Goal: Information Seeking & Learning: Learn about a topic

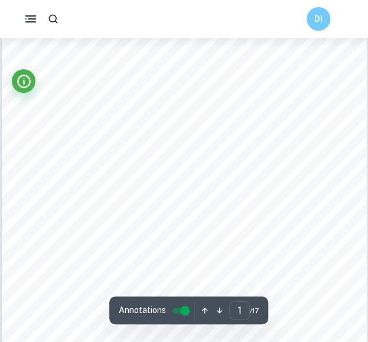
scroll to position [126, 0]
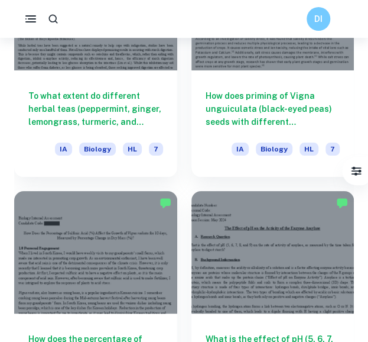
scroll to position [2120, 0]
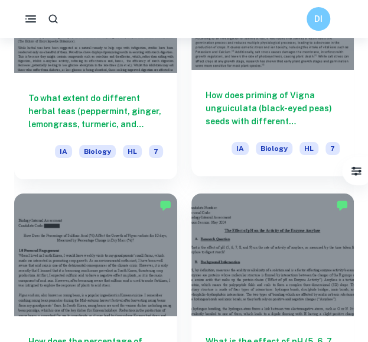
click at [248, 99] on h6 "How does priming of Vigna unguiculata (black-eyed peas) seeds with different co…" at bounding box center [273, 108] width 135 height 39
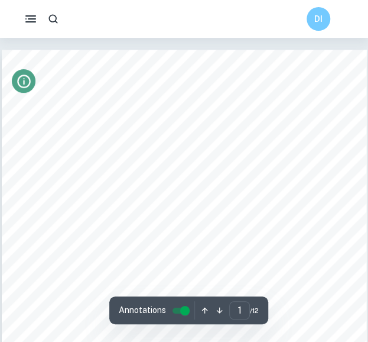
click at [25, 77] on icon "Info" at bounding box center [24, 81] width 16 height 16
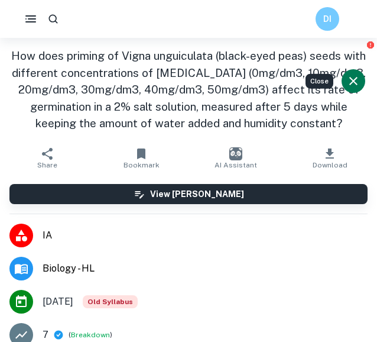
click at [350, 76] on icon "Close" at bounding box center [353, 81] width 14 height 14
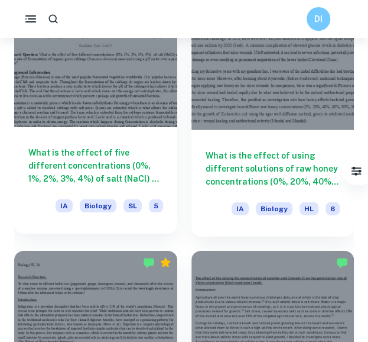
scroll to position [1821, 0]
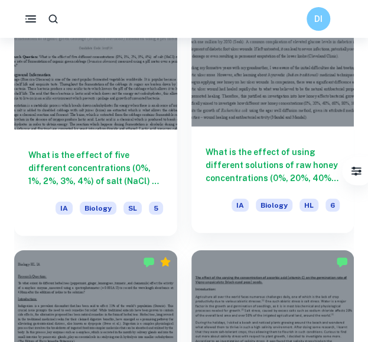
click at [266, 128] on div "What is the effect of using different solutions of raw honey concentrations (0%…" at bounding box center [272, 179] width 163 height 106
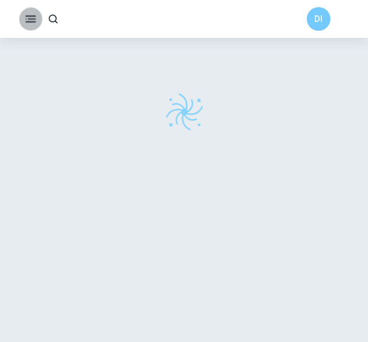
click at [31, 16] on rect "button" at bounding box center [30, 15] width 11 height 1
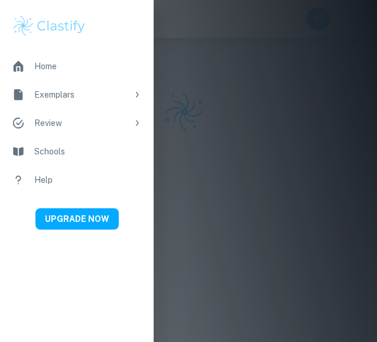
click at [187, 108] on div at bounding box center [188, 171] width 377 height 342
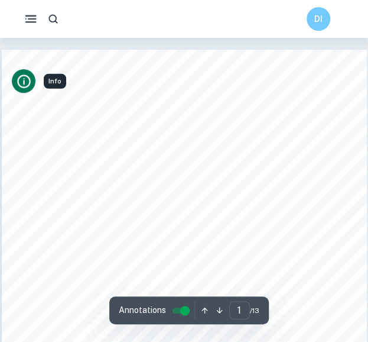
click at [27, 80] on icon "Info" at bounding box center [24, 81] width 16 height 16
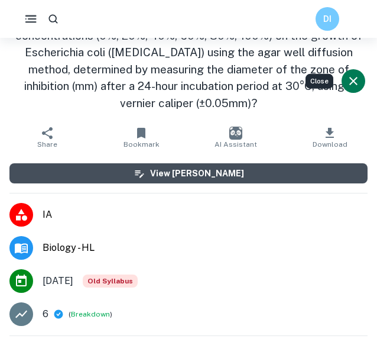
scroll to position [38, 0]
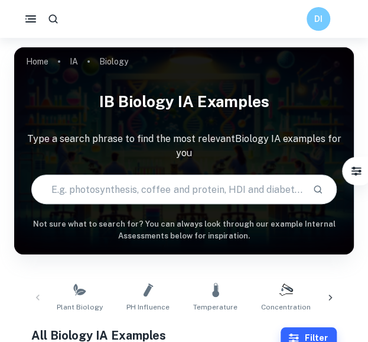
scroll to position [140, 0]
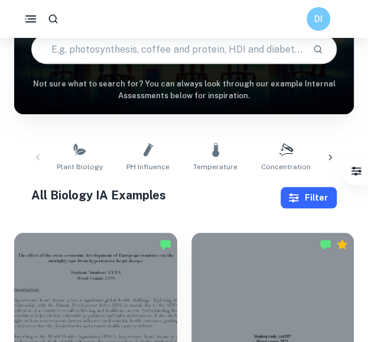
click at [296, 197] on icon "button" at bounding box center [294, 197] width 10 height 9
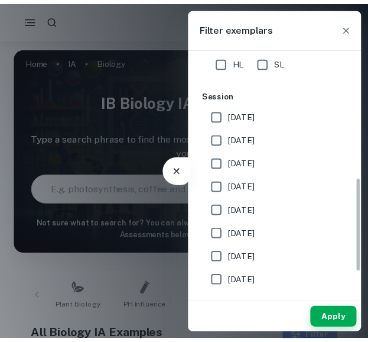
scroll to position [339, 0]
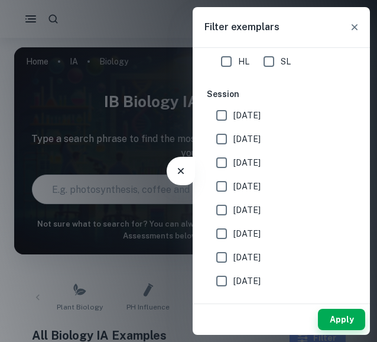
click at [249, 132] on span "May 2025" at bounding box center [246, 138] width 27 height 13
click at [233, 132] on input "May 2025" at bounding box center [222, 139] width 24 height 24
checkbox input "true"
click at [340, 321] on button "Apply" at bounding box center [341, 318] width 47 height 21
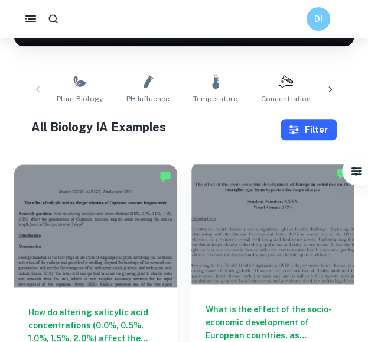
scroll to position [269, 0]
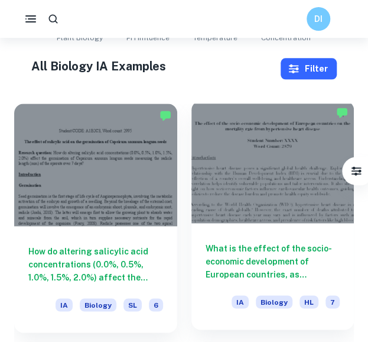
click at [237, 190] on div at bounding box center [272, 161] width 163 height 122
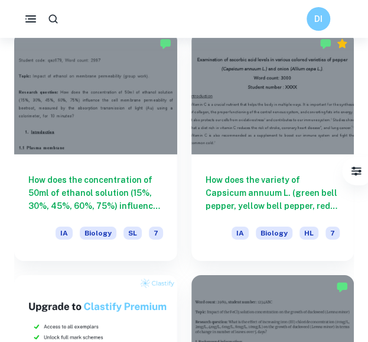
scroll to position [827, 0]
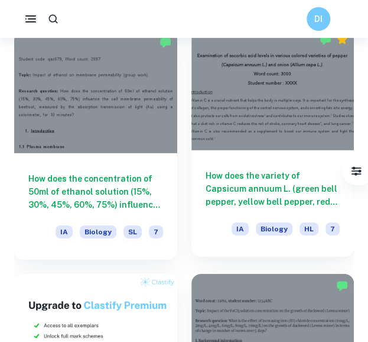
click at [249, 178] on h6 "How does the variety of Capsicum annuum L. (green bell pepper, yellow bell pepp…" at bounding box center [273, 188] width 135 height 39
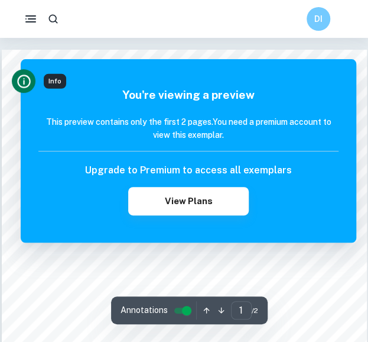
click at [19, 76] on icon "Info" at bounding box center [24, 81] width 14 height 14
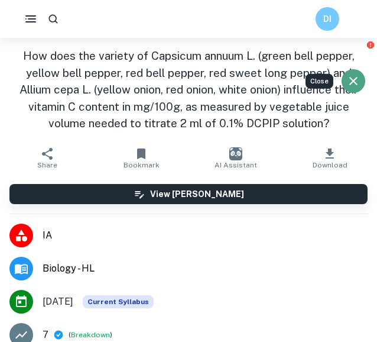
click at [346, 84] on icon "Close" at bounding box center [353, 81] width 14 height 14
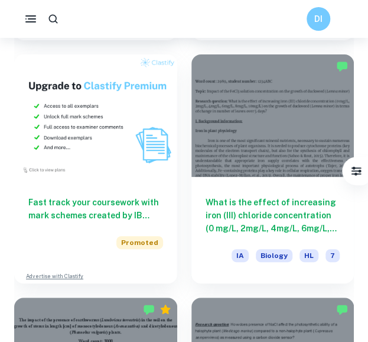
scroll to position [1126, 0]
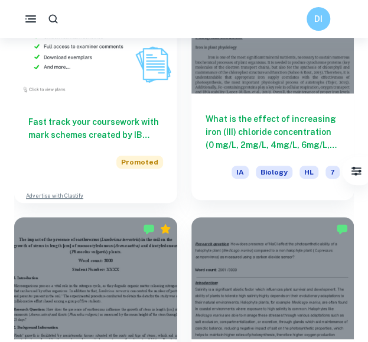
click at [291, 139] on h6 "What is the effect of increasing iron (III) chloride concentration (0 mg/L, 2mg…" at bounding box center [273, 131] width 135 height 39
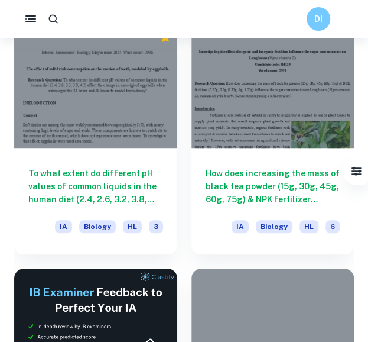
scroll to position [2294, 0]
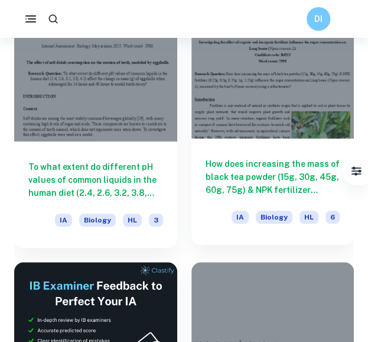
click at [276, 173] on h6 "How does increasing the mass of black tea powder (15g, 30g, 45g, 60g, 75g) & NP…" at bounding box center [273, 176] width 135 height 39
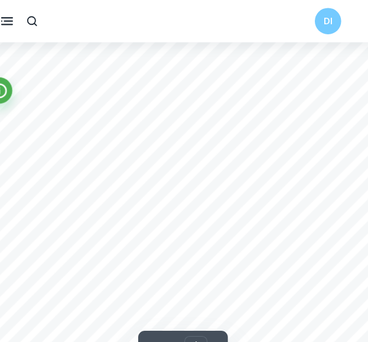
scroll to position [43, 0]
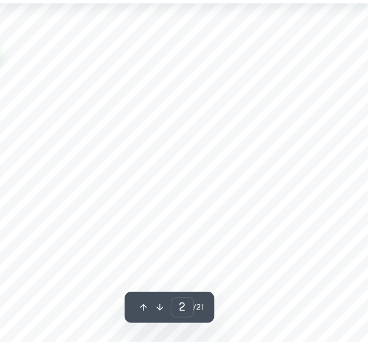
type input "1"
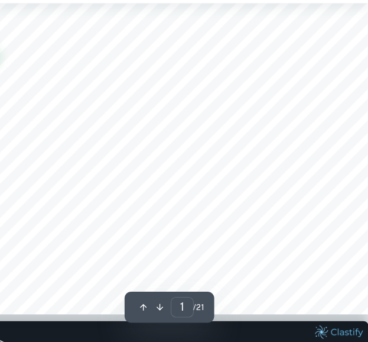
scroll to position [209, 0]
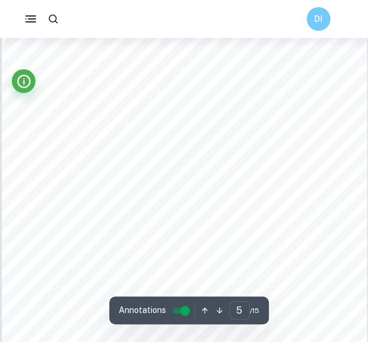
scroll to position [2385, 0]
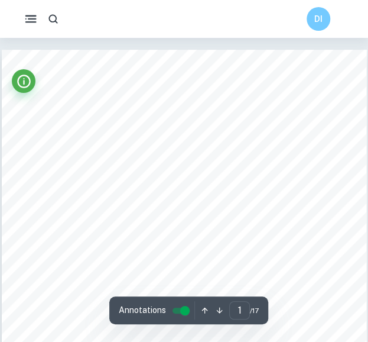
click at [25, 21] on icon "button" at bounding box center [31, 19] width 15 height 15
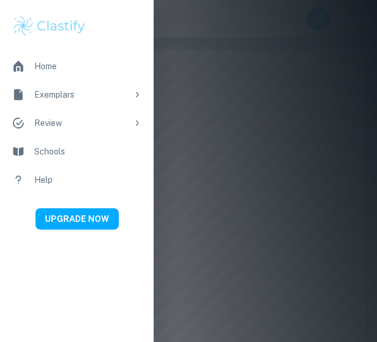
click at [214, 125] on div at bounding box center [188, 171] width 377 height 342
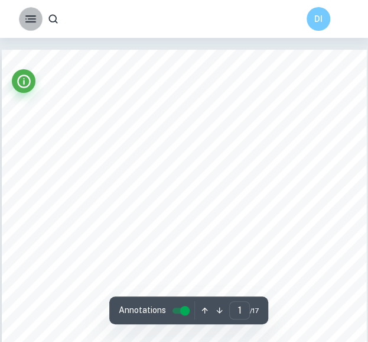
click at [32, 25] on icon "button" at bounding box center [31, 19] width 14 height 14
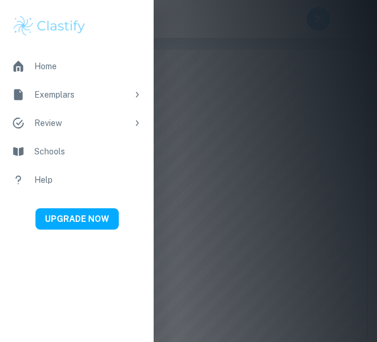
click at [137, 97] on icon at bounding box center [136, 94] width 9 height 9
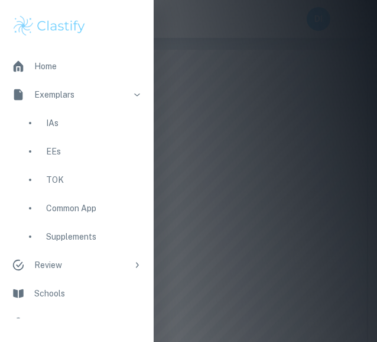
click at [60, 127] on div "IAs" at bounding box center [94, 122] width 96 height 13
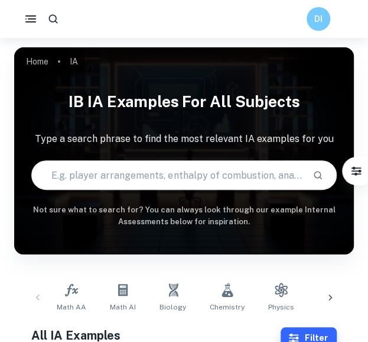
scroll to position [84, 0]
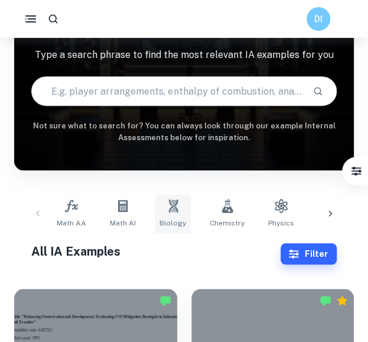
click at [161, 216] on link "Biology" at bounding box center [173, 213] width 36 height 39
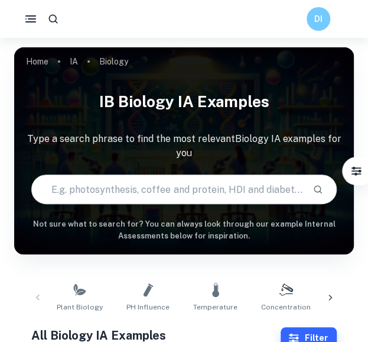
scroll to position [281, 0]
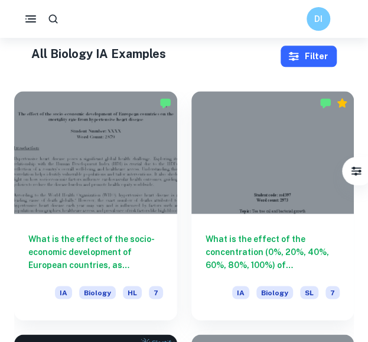
click at [292, 57] on icon "button" at bounding box center [294, 56] width 12 height 12
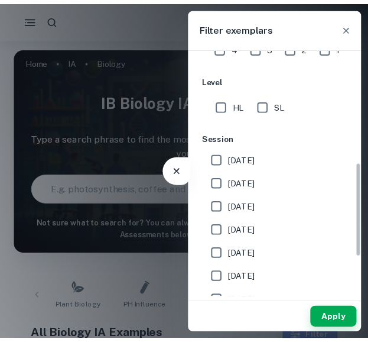
scroll to position [303, 0]
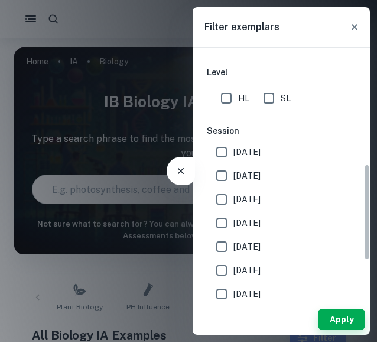
click at [232, 98] on input "HL" at bounding box center [226, 98] width 24 height 24
checkbox input "true"
click at [249, 150] on span "May 2026" at bounding box center [246, 151] width 27 height 13
click at [233, 150] on input "May 2026" at bounding box center [222, 152] width 24 height 24
click at [239, 148] on span "May 2026" at bounding box center [246, 151] width 27 height 13
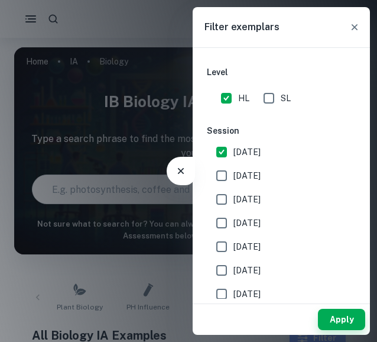
click at [233, 148] on input "May 2026" at bounding box center [222, 152] width 24 height 24
checkbox input "false"
click at [228, 170] on input "May 2025" at bounding box center [222, 176] width 24 height 24
checkbox input "true"
click at [347, 329] on button "Apply" at bounding box center [341, 318] width 47 height 21
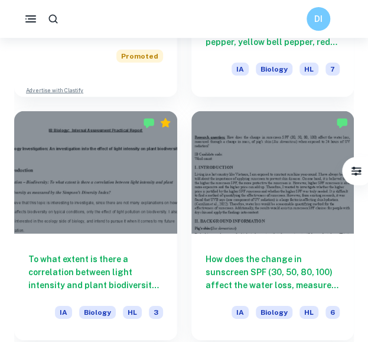
scroll to position [749, 0]
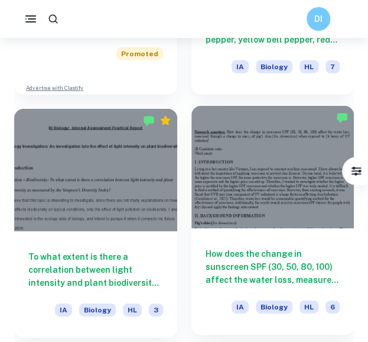
click at [295, 279] on h6 "How does the change in sunscreen SPF (30, 50, 80, 100) affect the water loss, m…" at bounding box center [273, 266] width 135 height 39
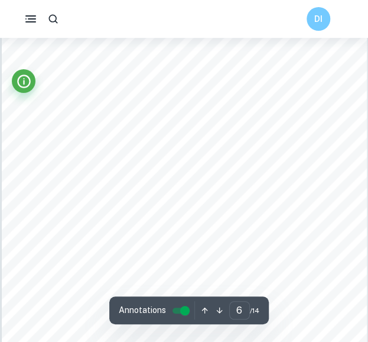
scroll to position [2554, 0]
type input "1"
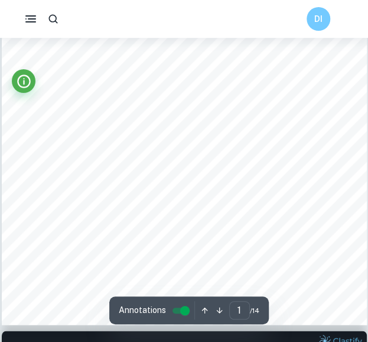
scroll to position [0, 0]
